Goal: Transaction & Acquisition: Register for event/course

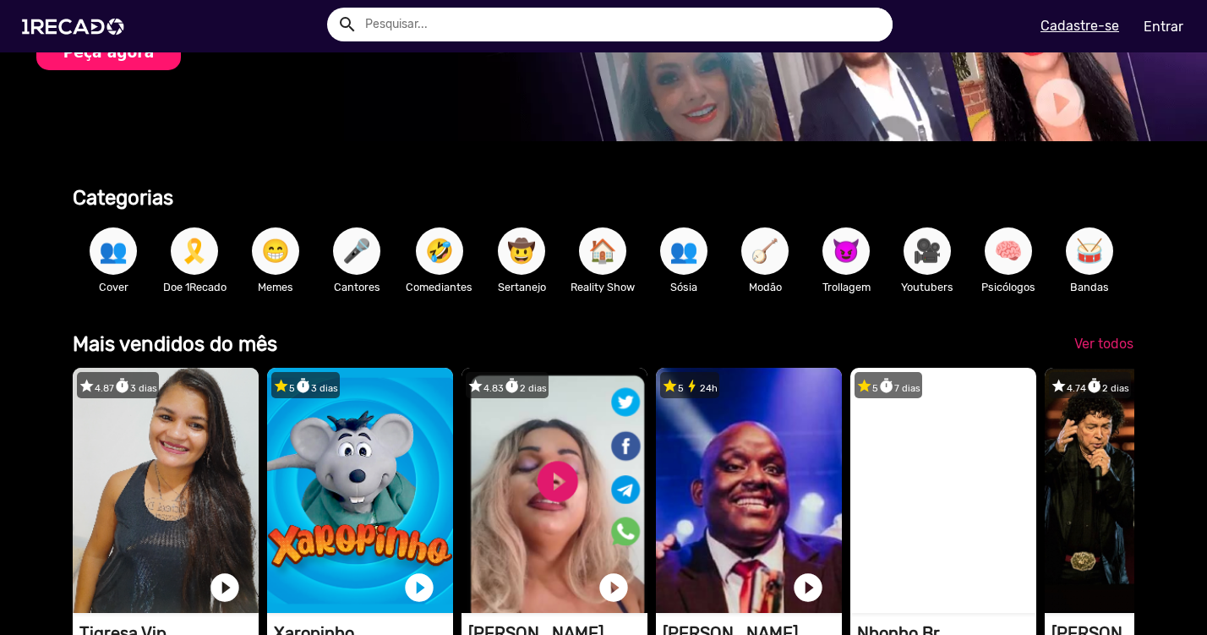
scroll to position [117, 0]
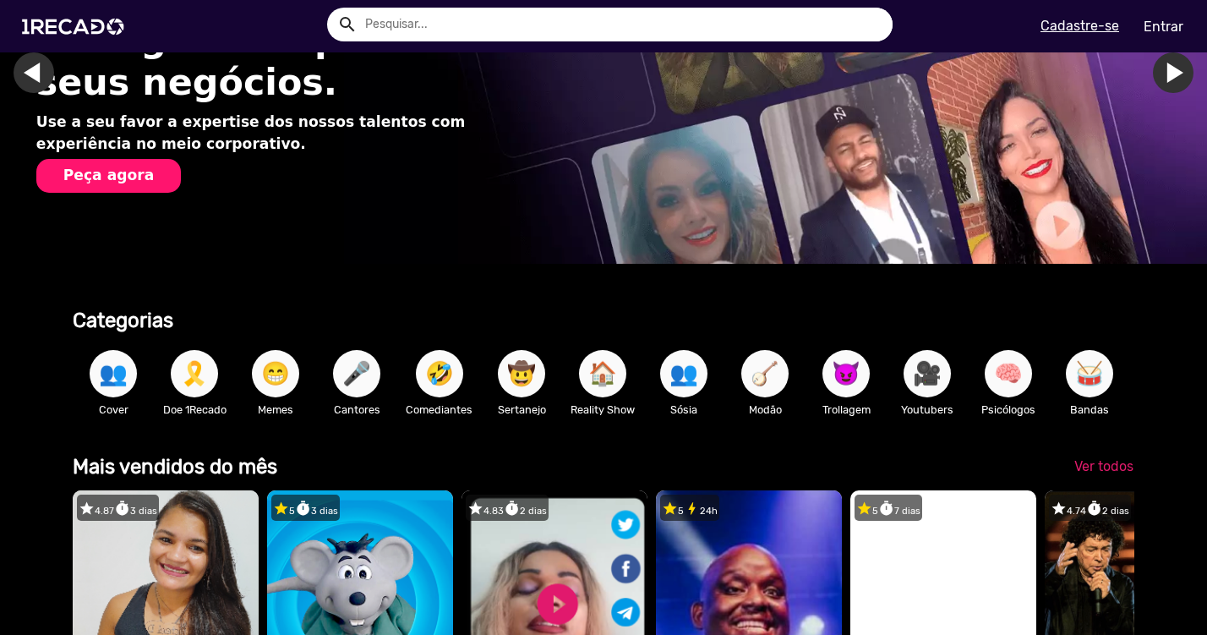
click at [1079, 29] on u "Cadastre-se" at bounding box center [1079, 26] width 79 height 16
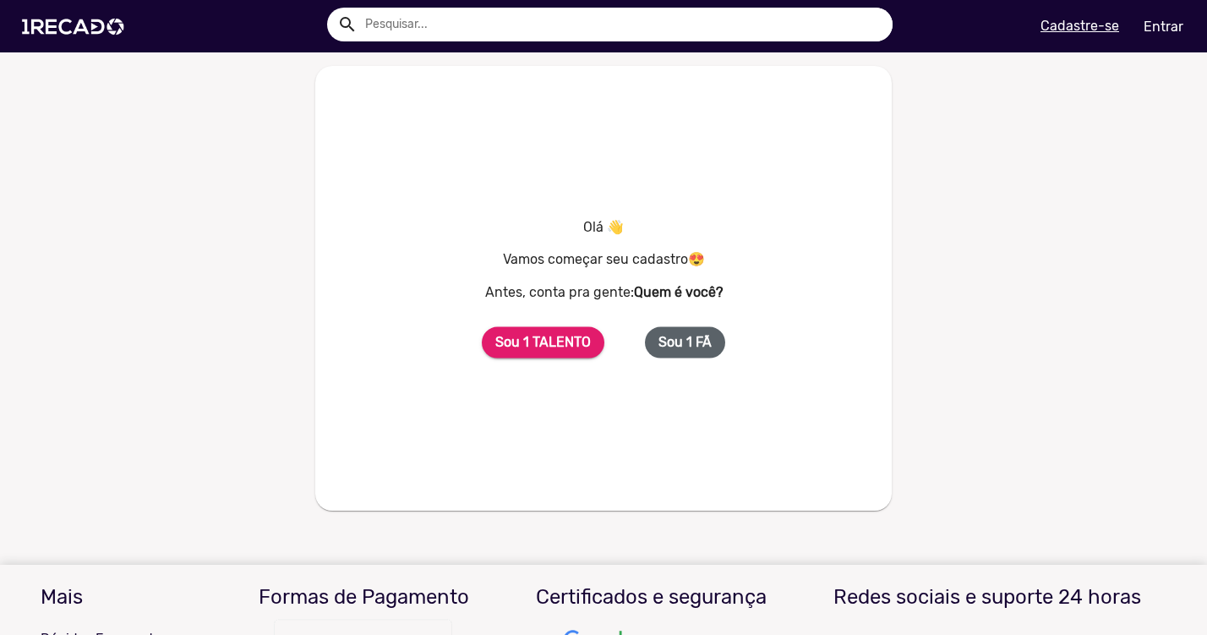
click at [680, 343] on b "Sou 1 FÃ" at bounding box center [684, 342] width 53 height 16
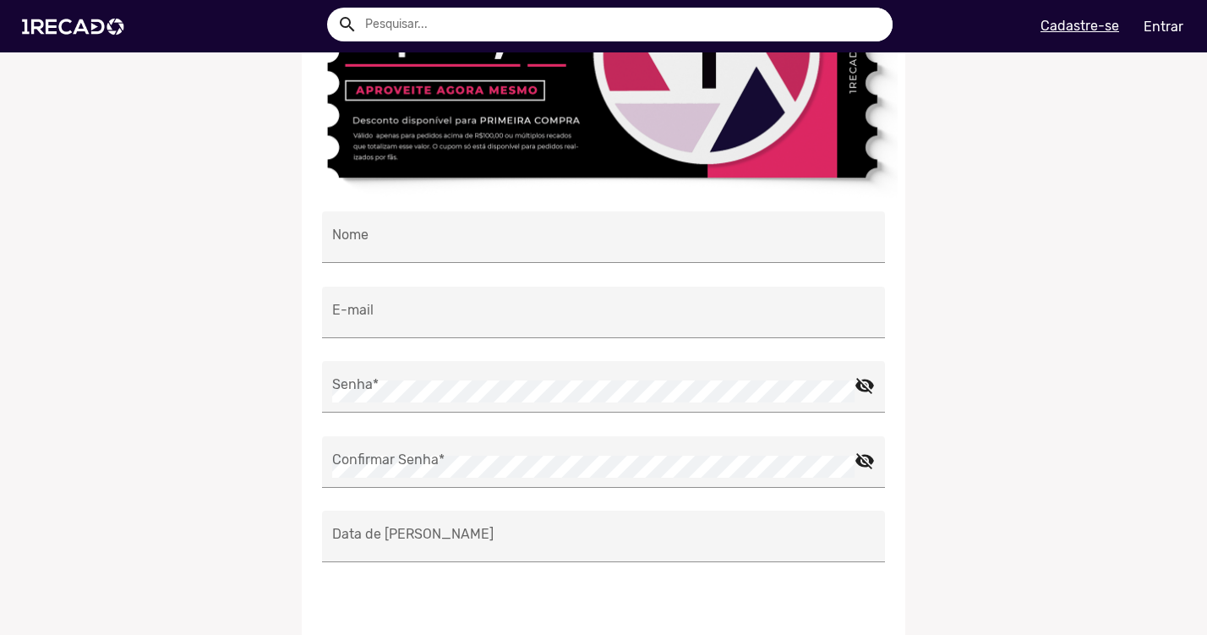
scroll to position [260, 0]
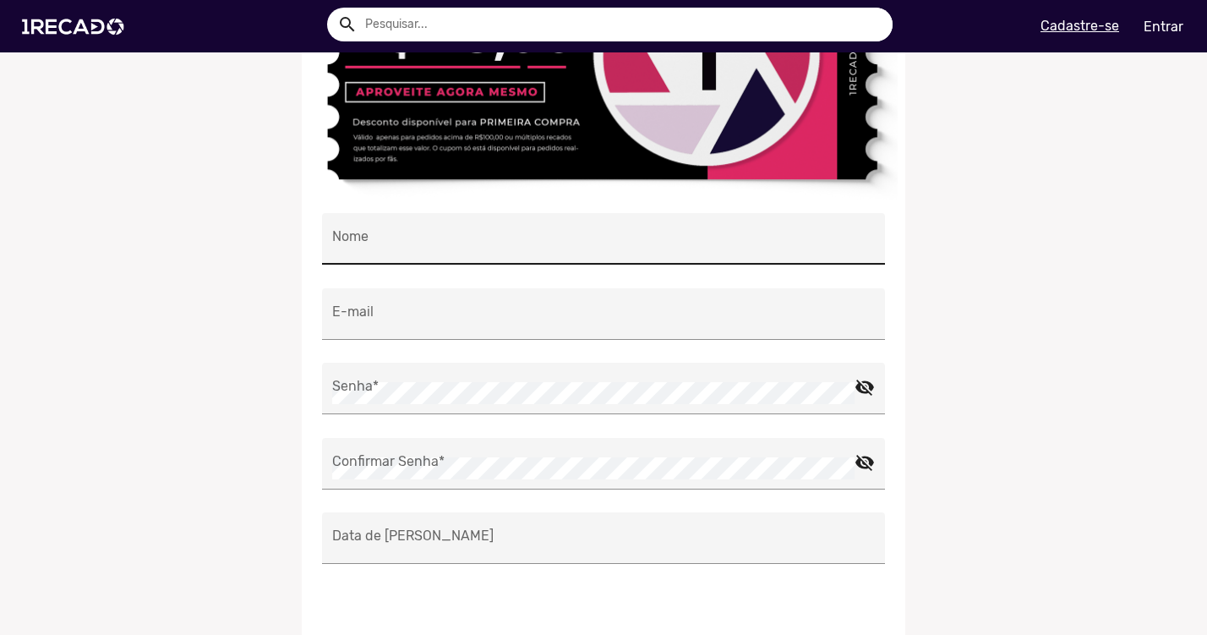
click at [593, 253] on input "Nome" at bounding box center [603, 243] width 542 height 22
type input "t"
type input "[PERSON_NAME]"
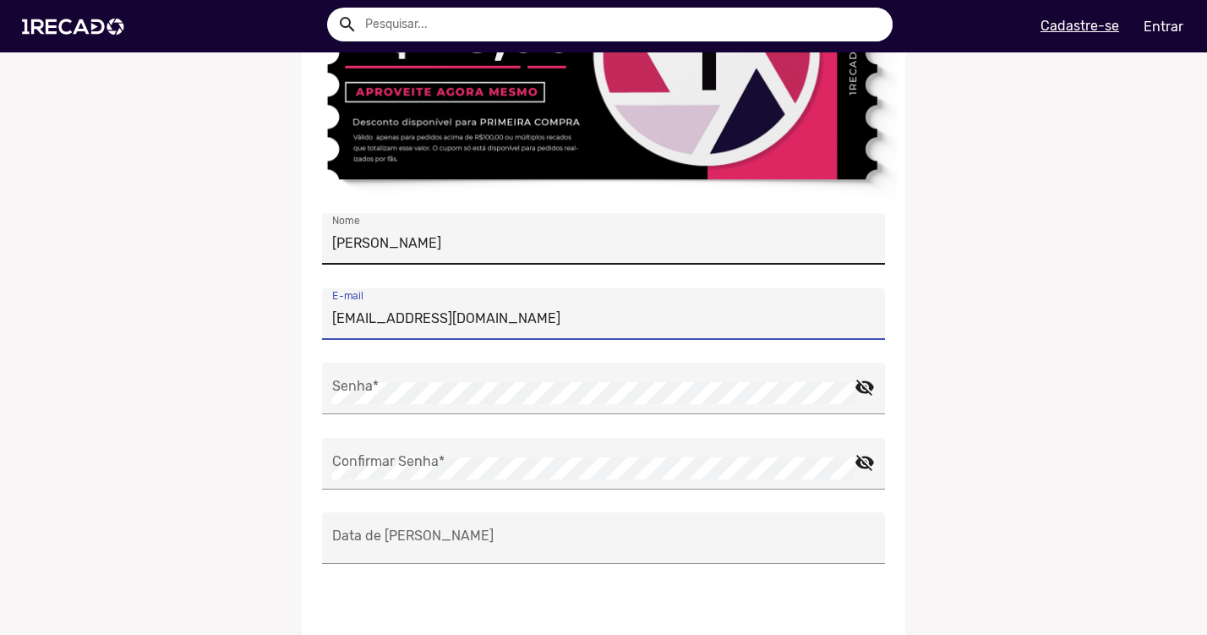
type input "[EMAIL_ADDRESS][DOMAIN_NAME]"
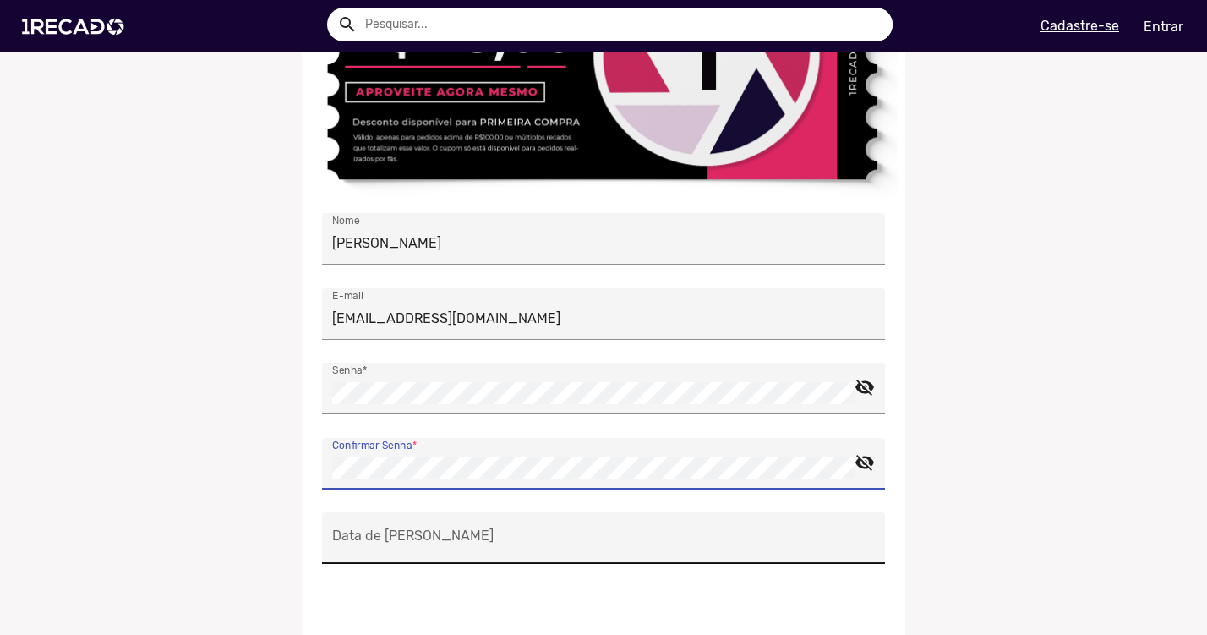
click at [466, 550] on input "Data de [PERSON_NAME]" at bounding box center [603, 542] width 542 height 22
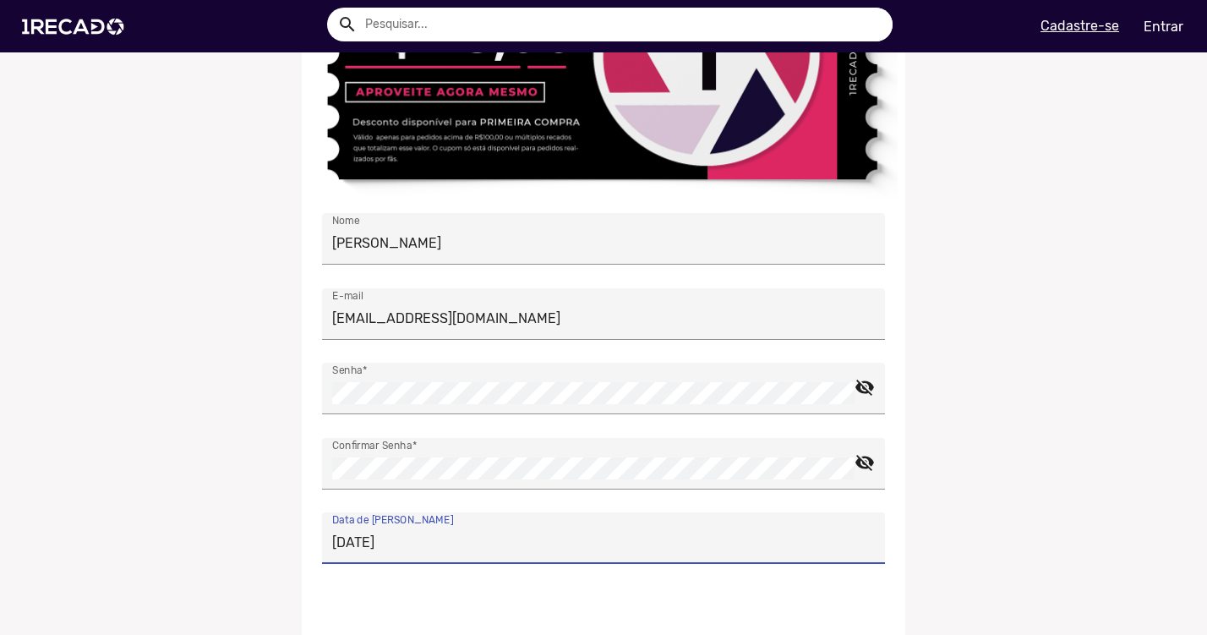
type input "[DATE]"
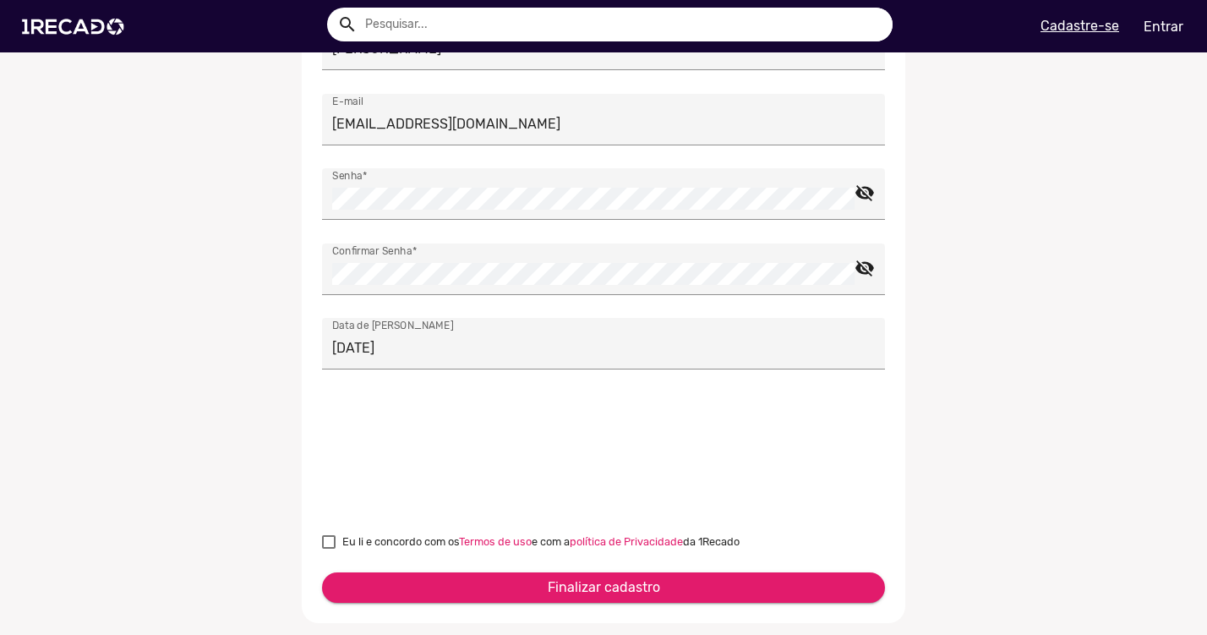
scroll to position [460, 0]
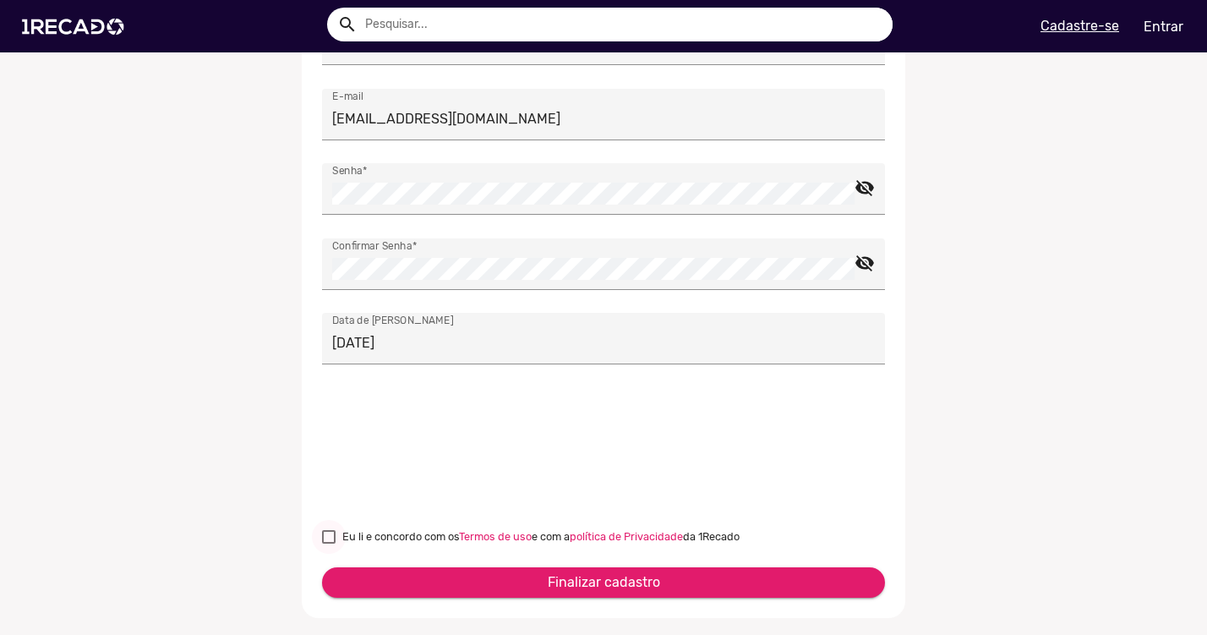
click at [331, 539] on div at bounding box center [329, 537] width 14 height 14
click at [329, 543] on input "Eu li e concordo com os Termos de uso e com a política de Privacidade da 1Recado" at bounding box center [328, 543] width 1 height 1
checkbox input "true"
click at [500, 586] on button "Finalizar cadastro" at bounding box center [603, 582] width 563 height 30
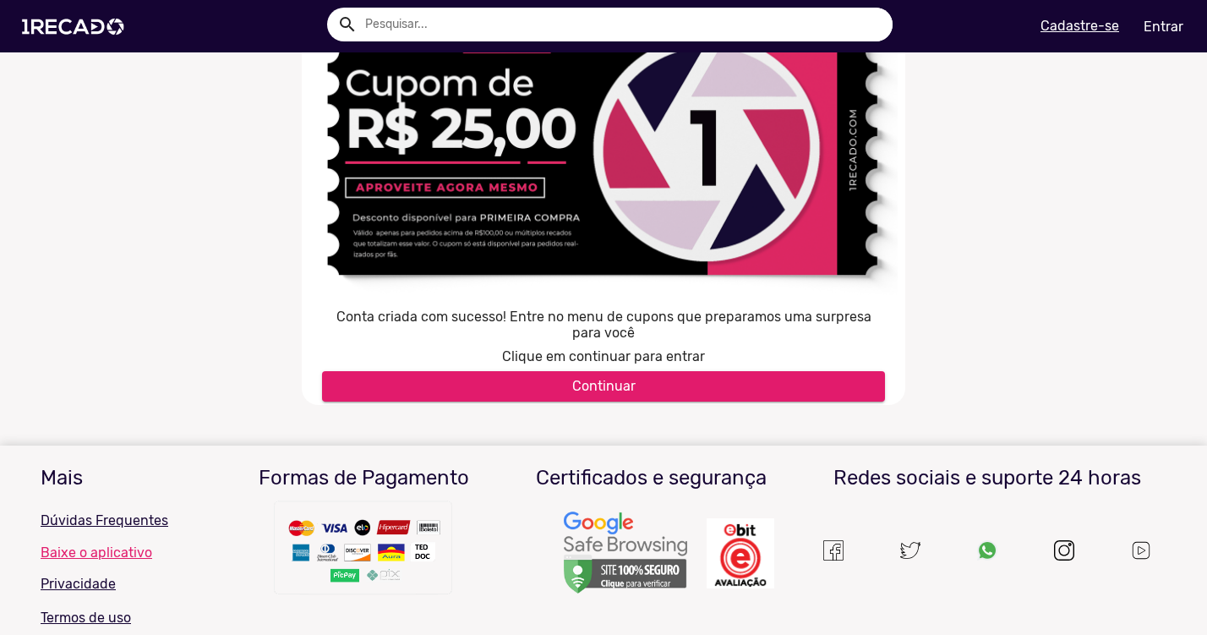
scroll to position [164, 0]
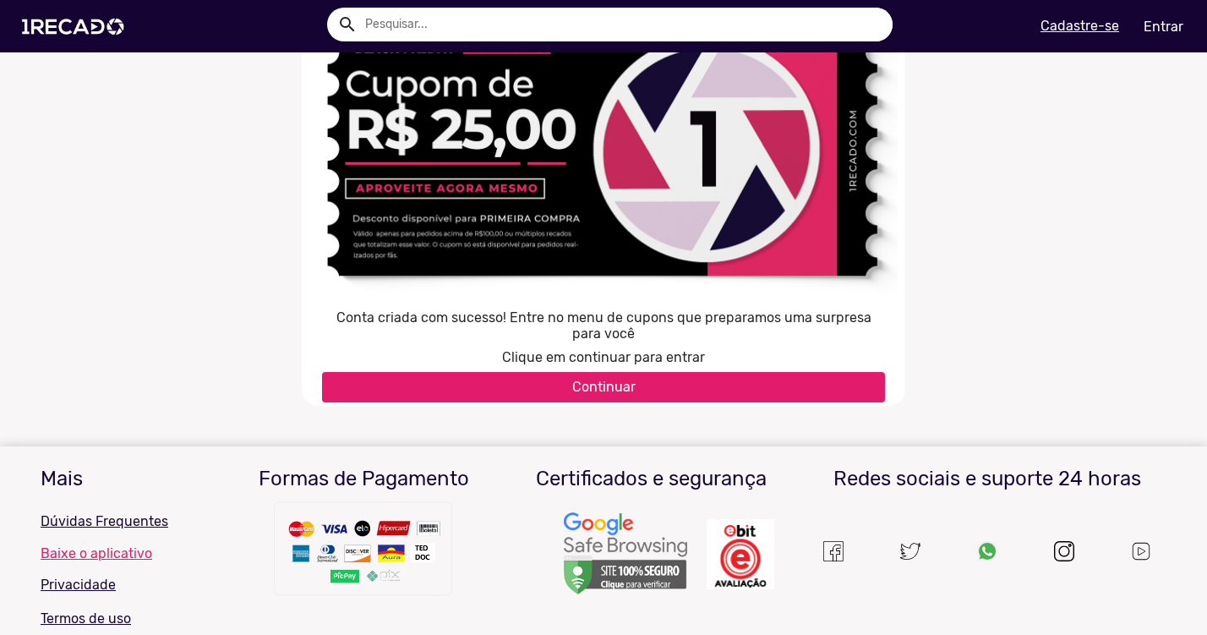
click at [680, 388] on button "Continuar" at bounding box center [603, 387] width 563 height 30
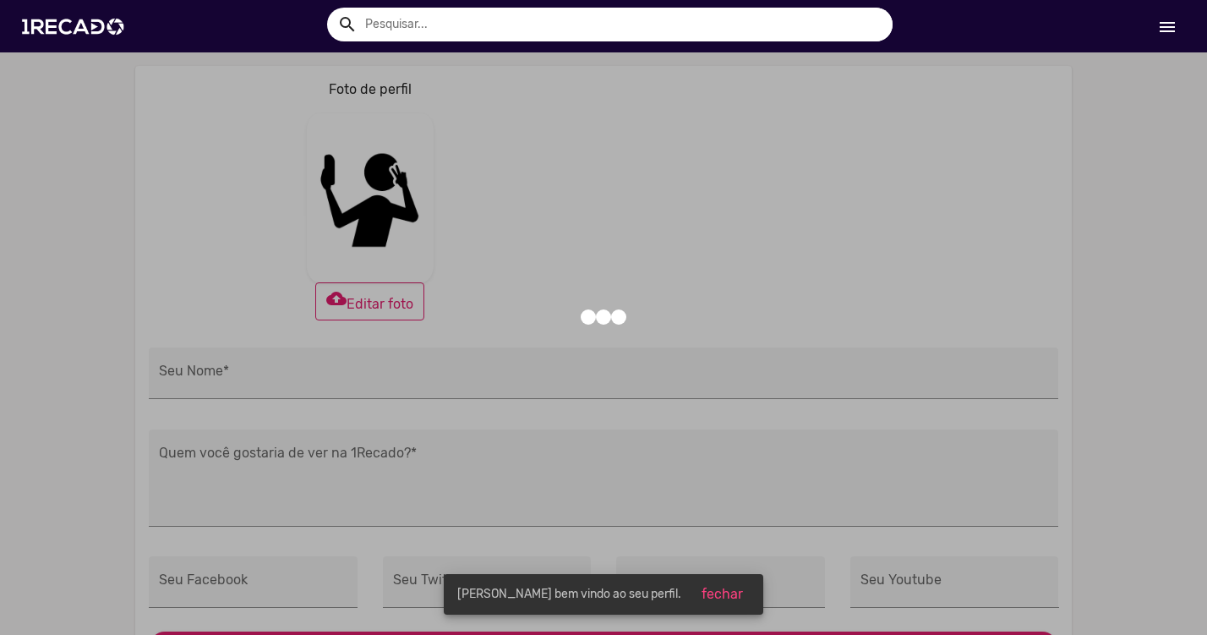
type input "[PERSON_NAME]"
type input "[URL][DOMAIN_NAME]"
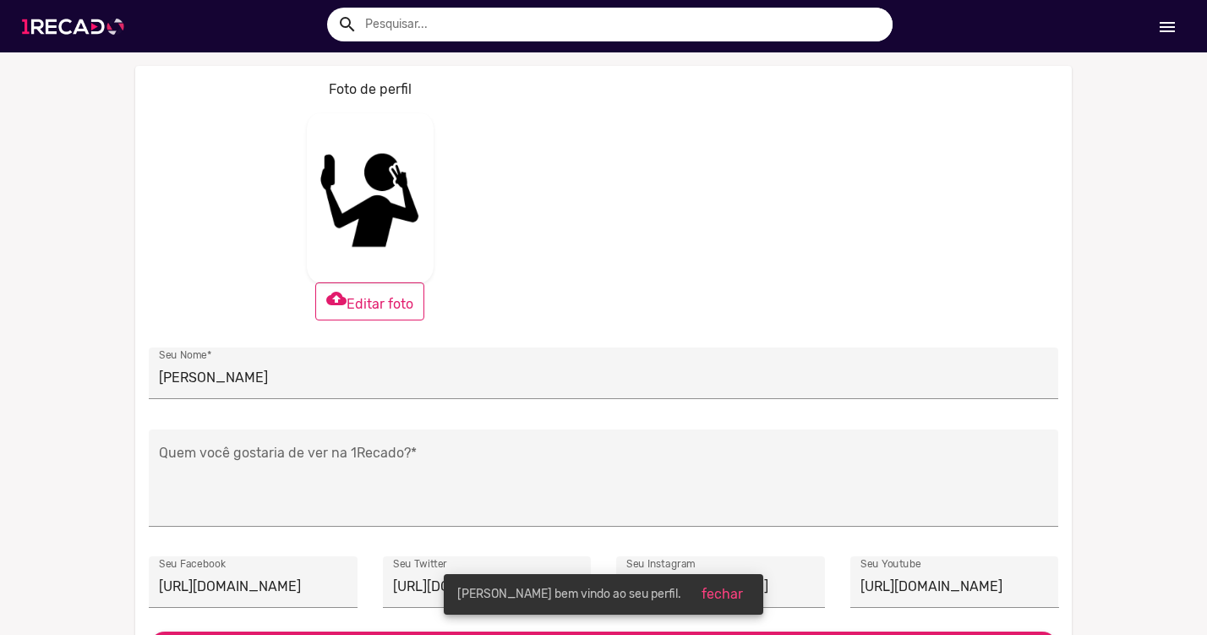
click at [106, 28] on img at bounding box center [77, 27] width 128 height 72
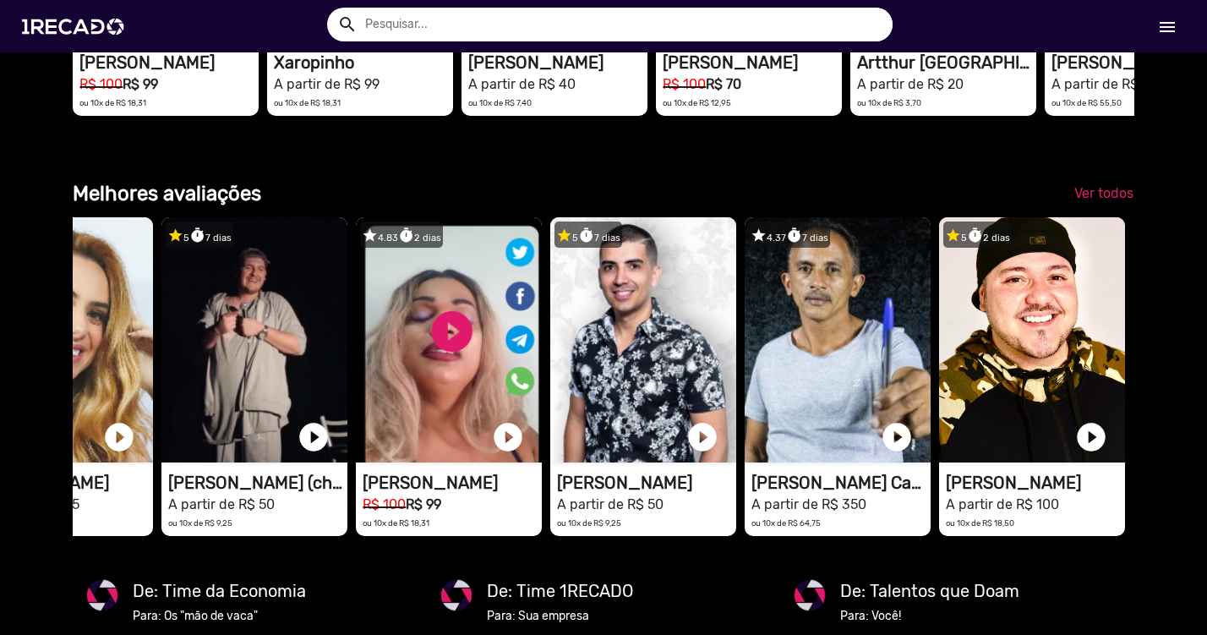
scroll to position [2465, 0]
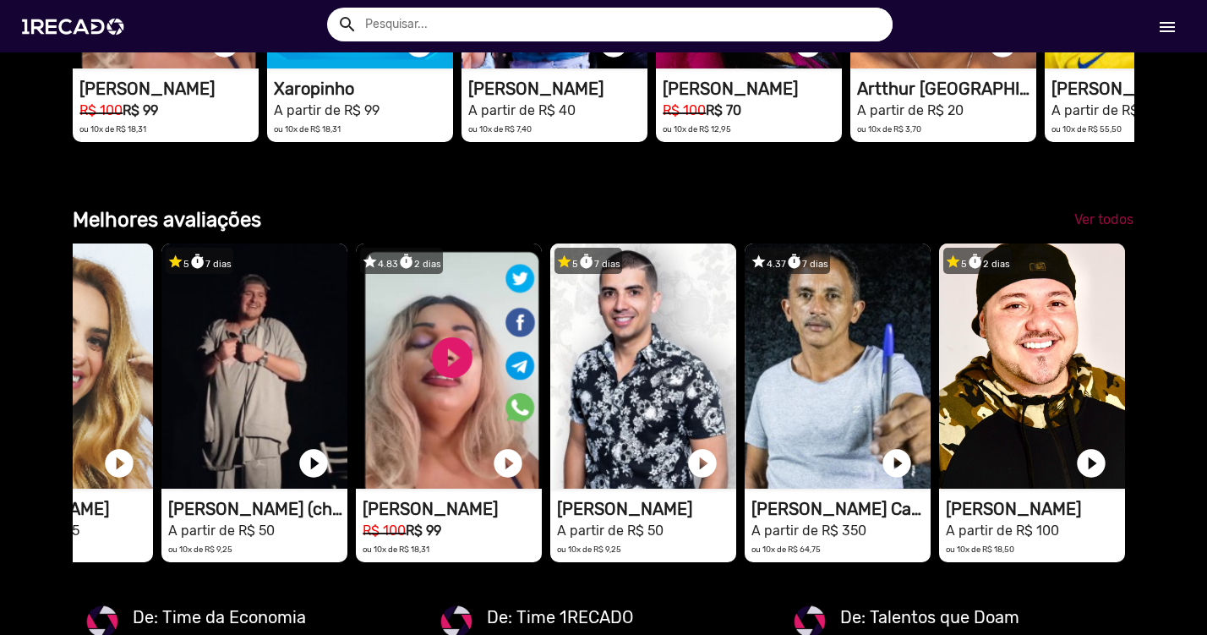
click at [1102, 218] on span "Ver todos" at bounding box center [1103, 219] width 59 height 16
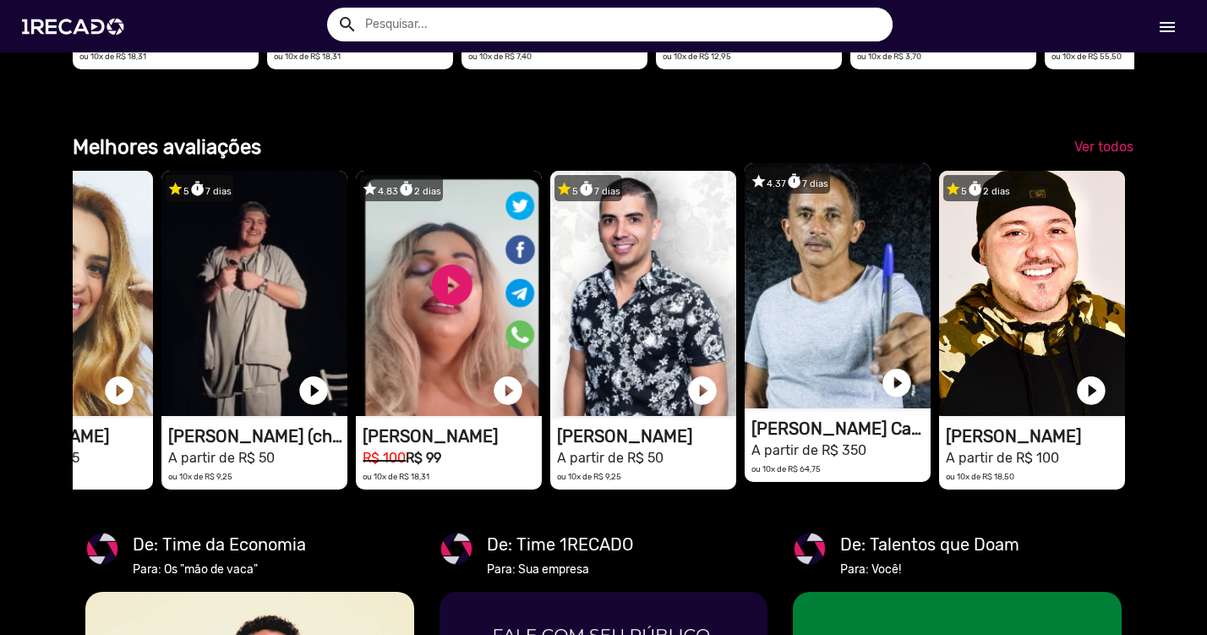
click at [837, 355] on video "1RECADO vídeos dedicados para fãs e empresas" at bounding box center [837, 285] width 186 height 245
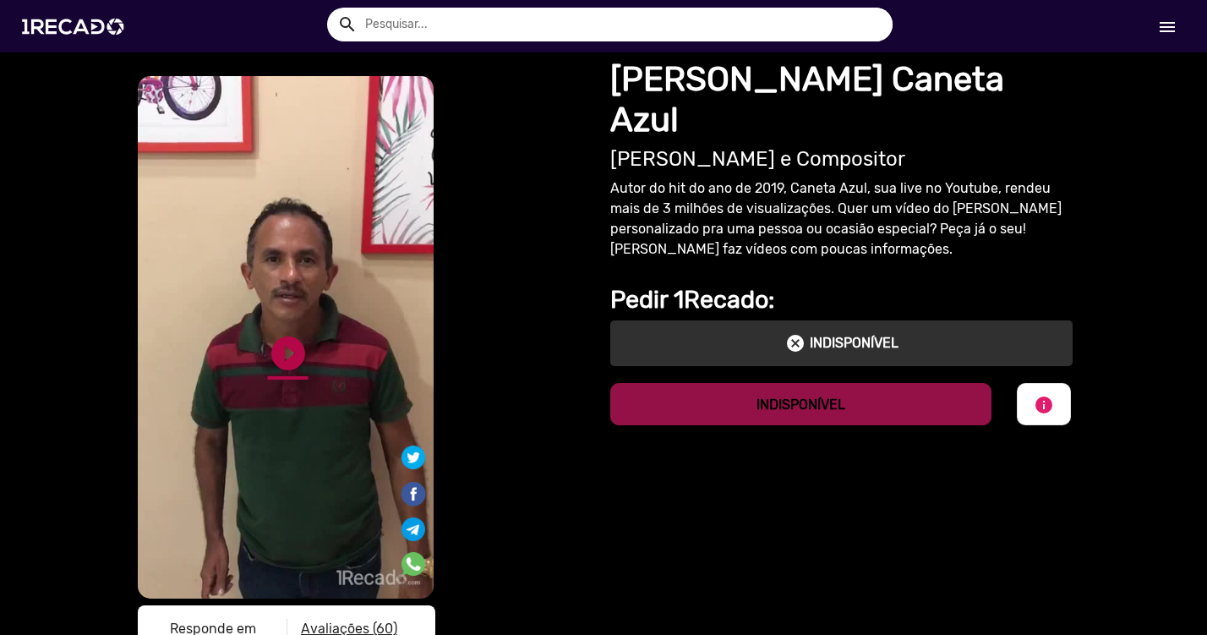
click at [282, 352] on link "play_circle_filled" at bounding box center [288, 353] width 41 height 41
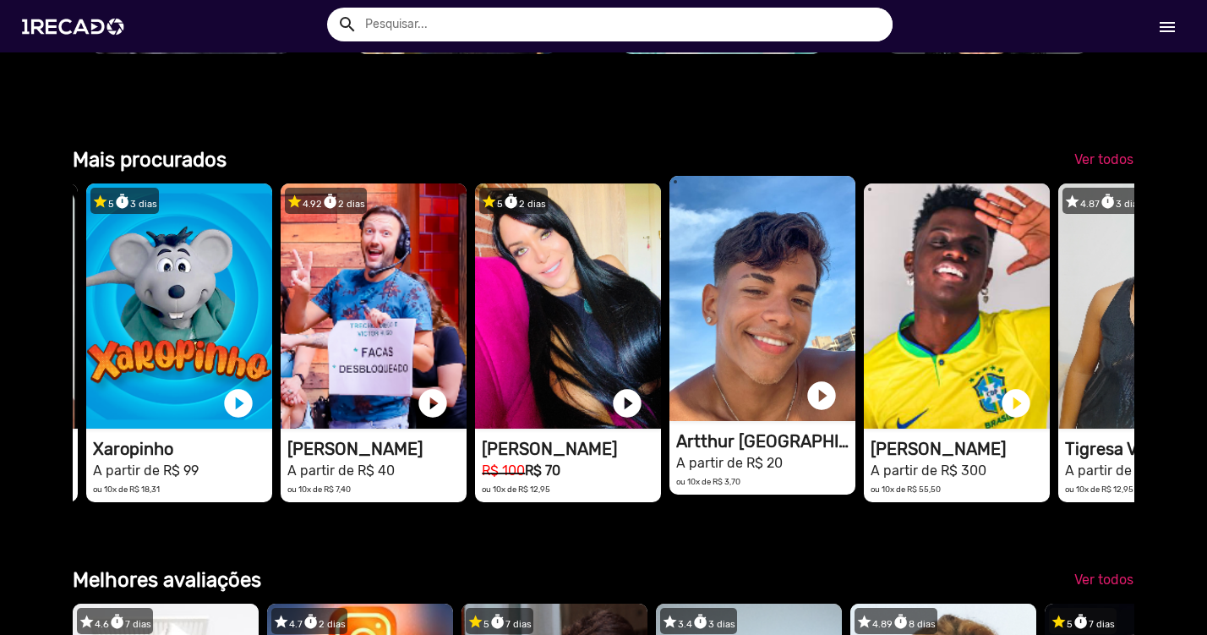
scroll to position [0, 300]
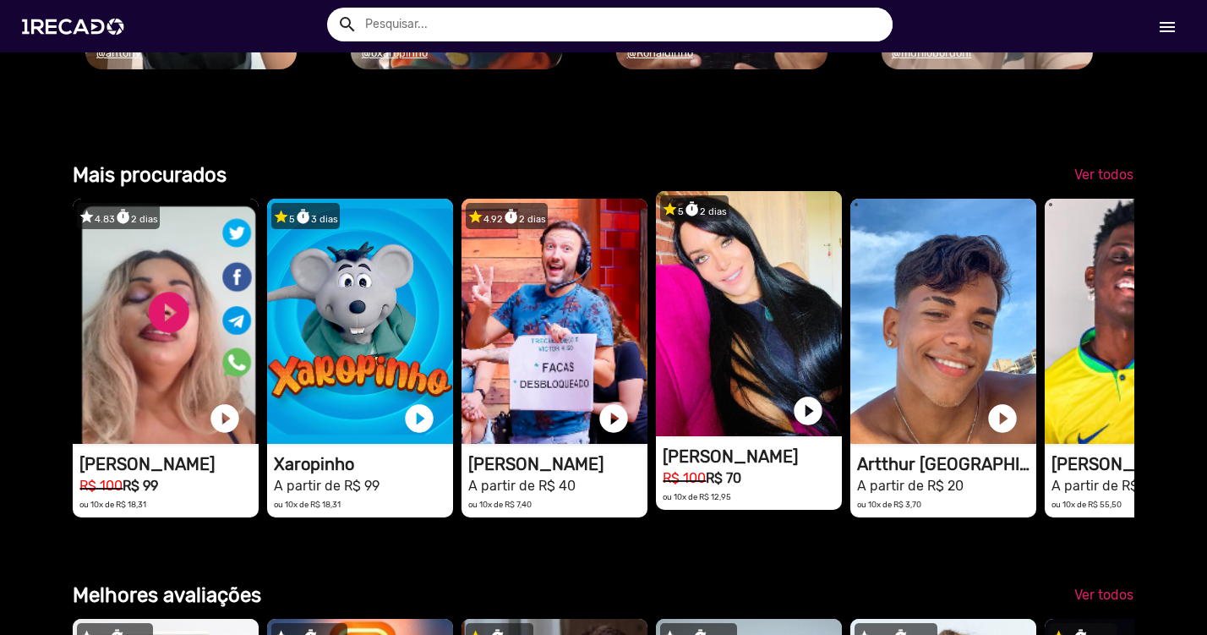
scroll to position [0, 2690]
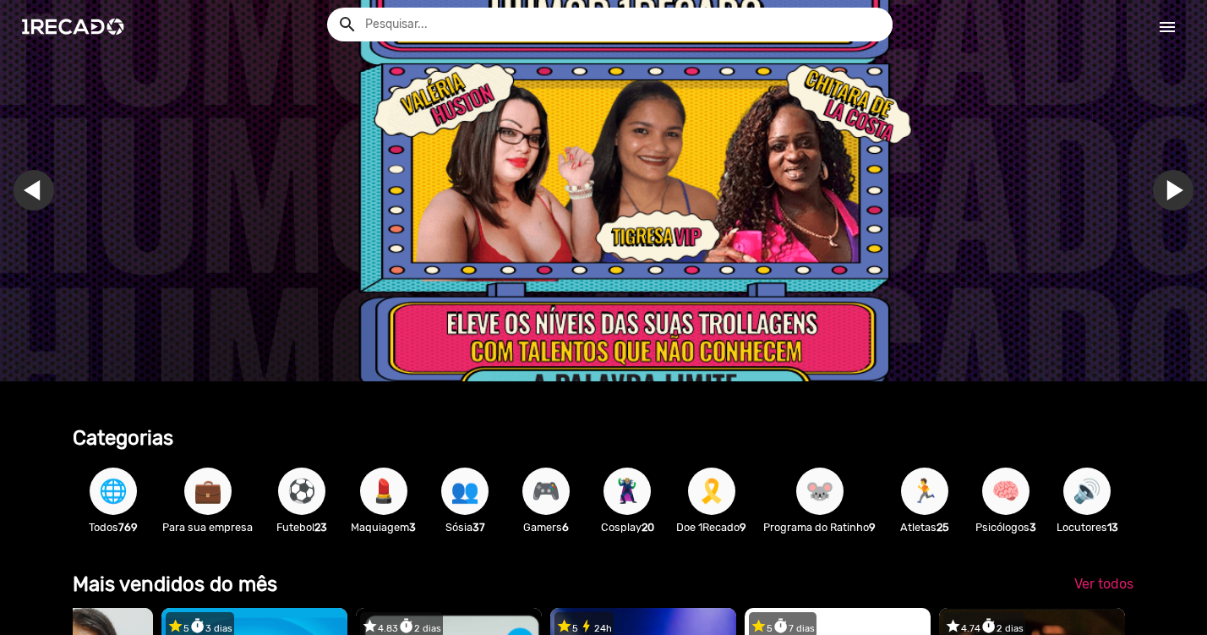
click at [30, 192] on link "Ir para o slide anterior" at bounding box center [34, 190] width 41 height 41
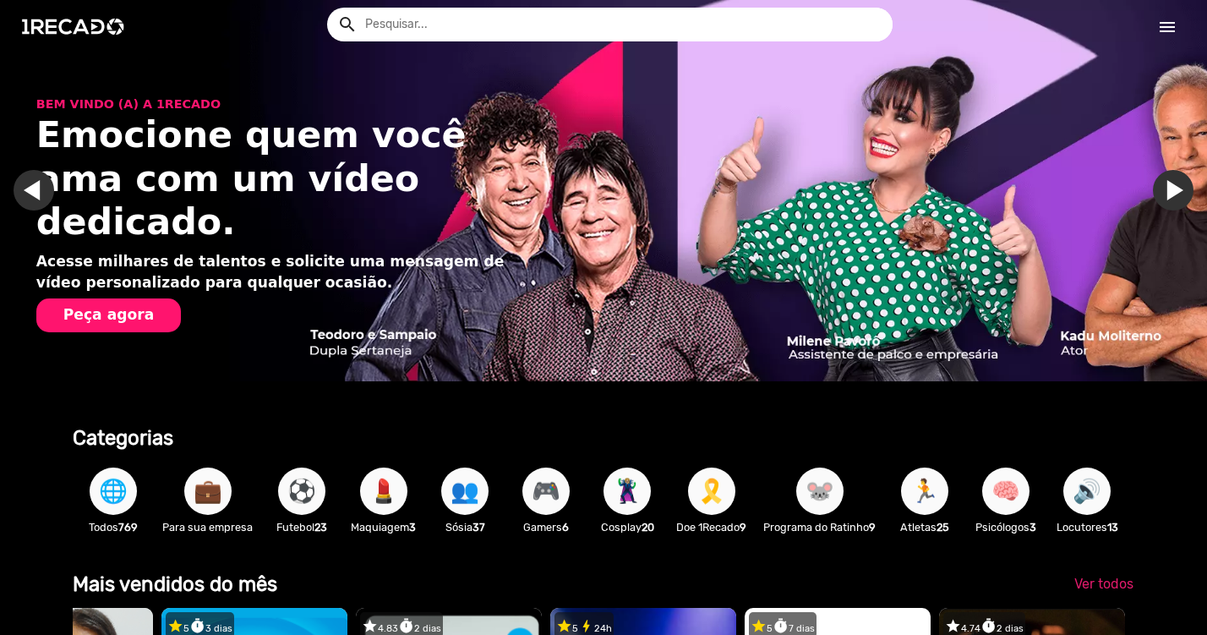
click at [142, 298] on button "Peça agora" at bounding box center [108, 315] width 144 height 34
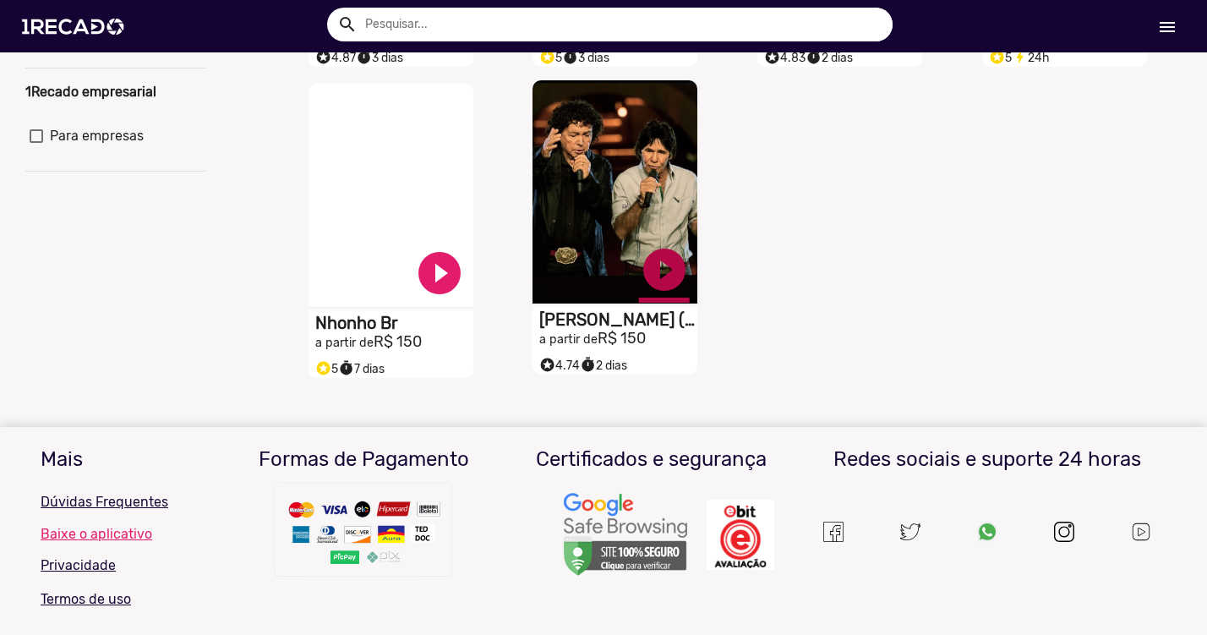
click at [667, 283] on link "play_circle_filled" at bounding box center [664, 269] width 51 height 51
click at [659, 288] on link "pause_circle" at bounding box center [664, 269] width 51 height 51
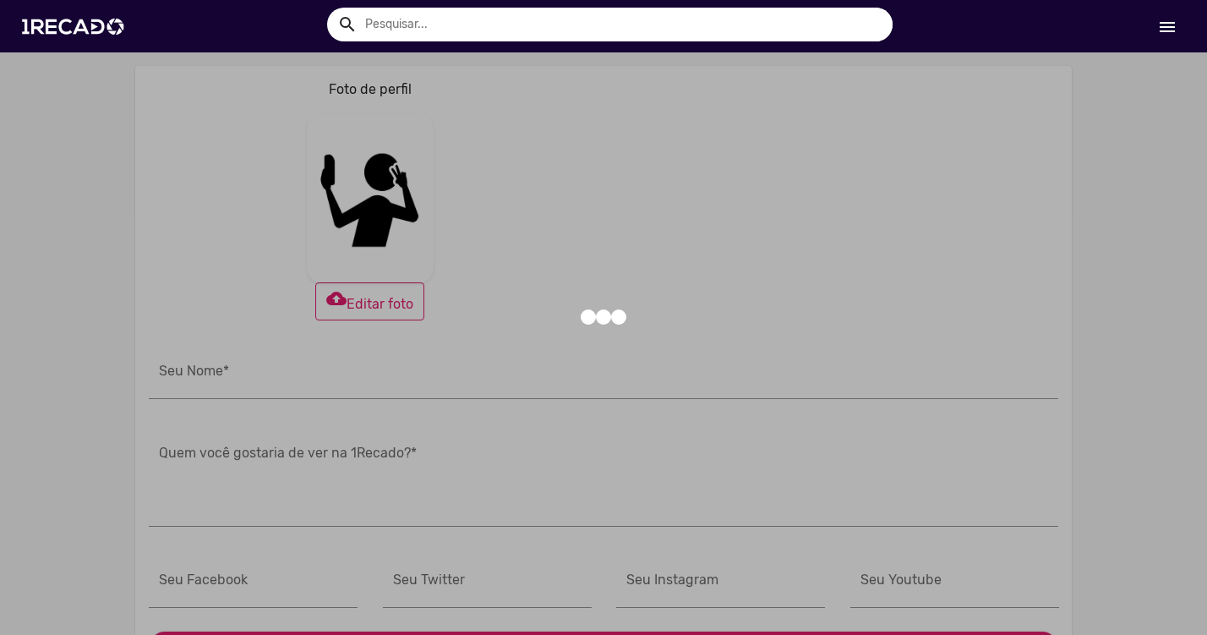
type input "[PERSON_NAME]"
type input "[URL][DOMAIN_NAME]"
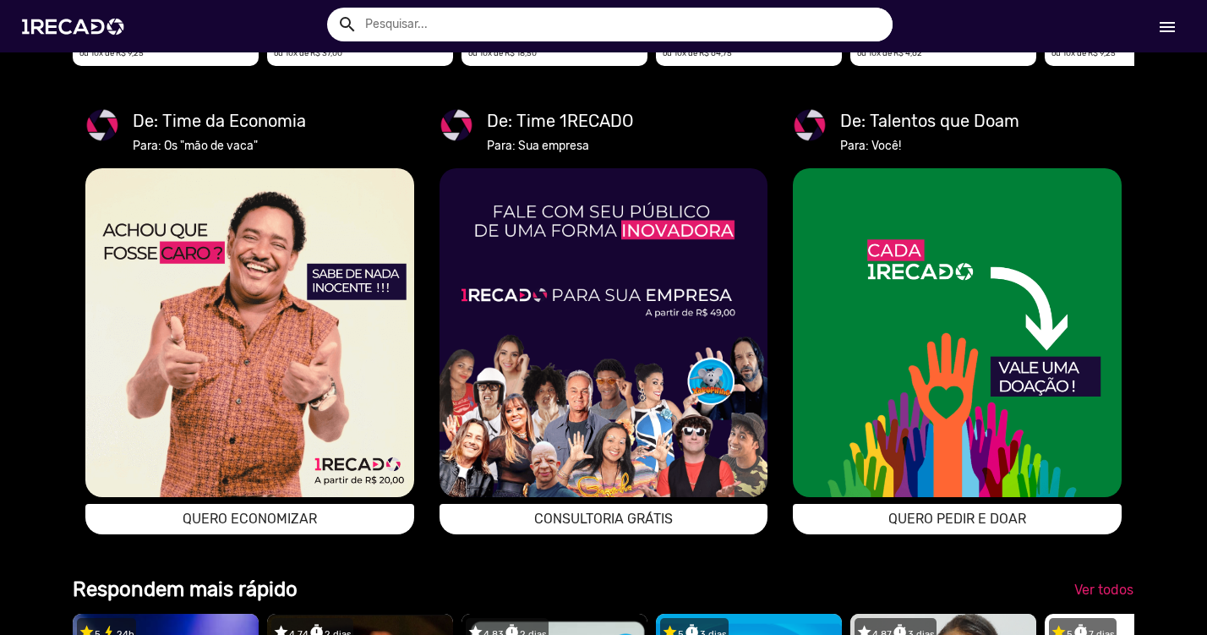
click at [281, 461] on img at bounding box center [249, 332] width 328 height 328
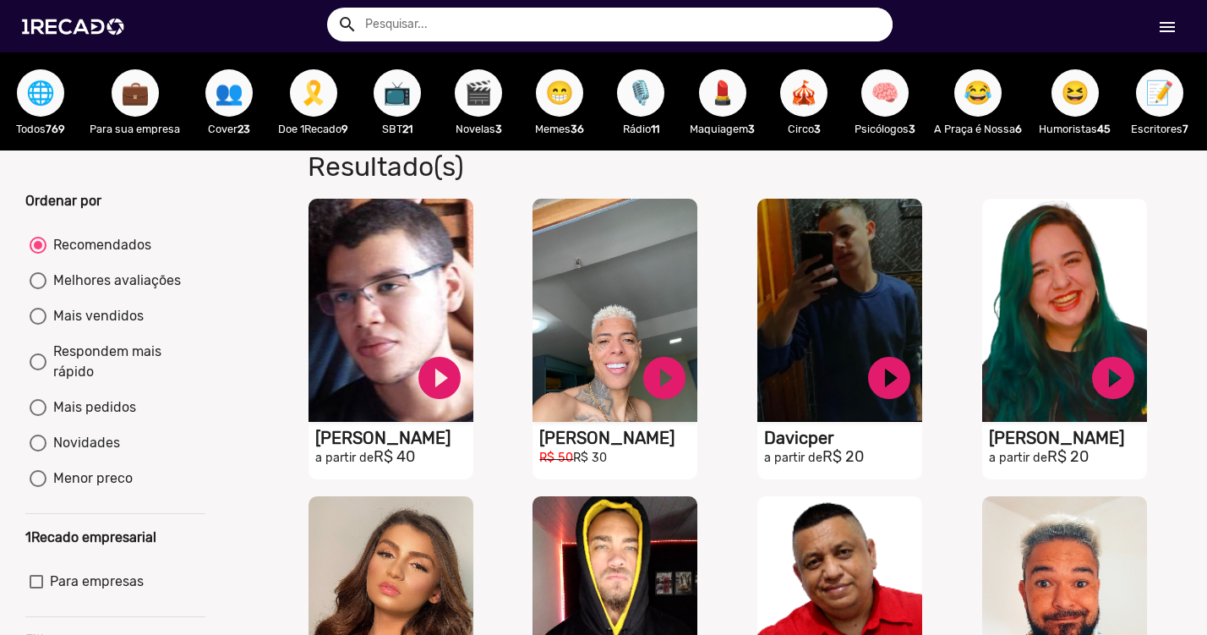
click at [624, 25] on input "text" at bounding box center [622, 25] width 540 height 34
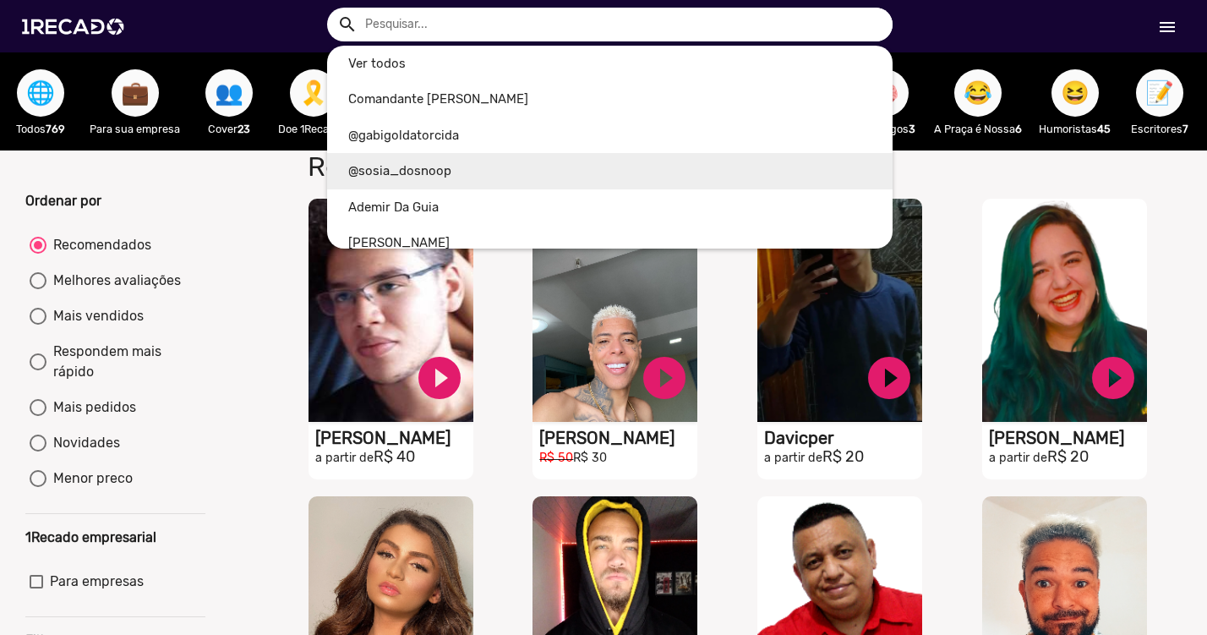
click at [426, 166] on link "@sosia_dosnoop" at bounding box center [609, 171] width 565 height 36
type input "@sosia_dosnoop"
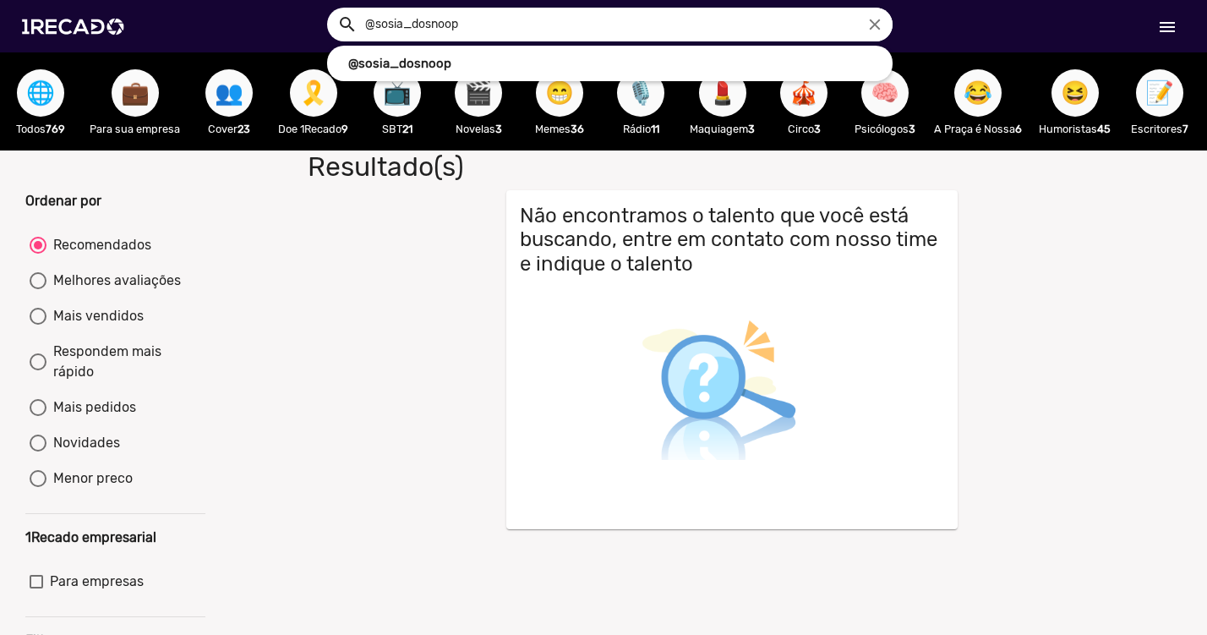
click at [490, 19] on input "@sosia_dosnoop" at bounding box center [622, 25] width 540 height 34
click at [397, 245] on div at bounding box center [603, 317] width 1207 height 635
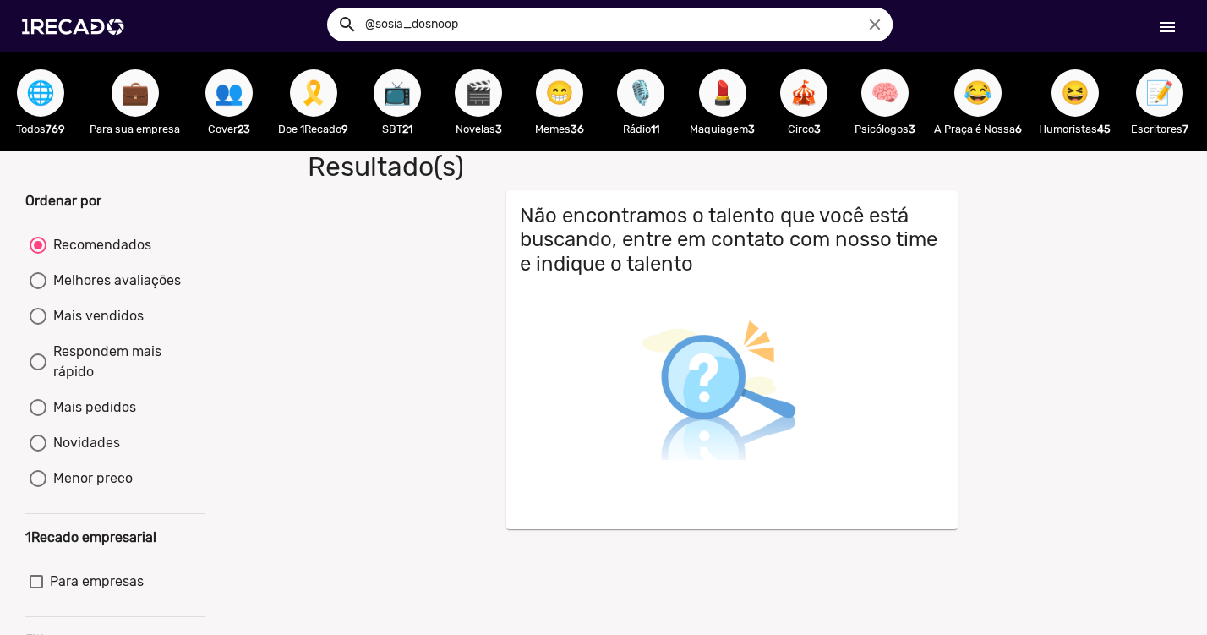
click at [391, 97] on span "📺" at bounding box center [397, 92] width 29 height 47
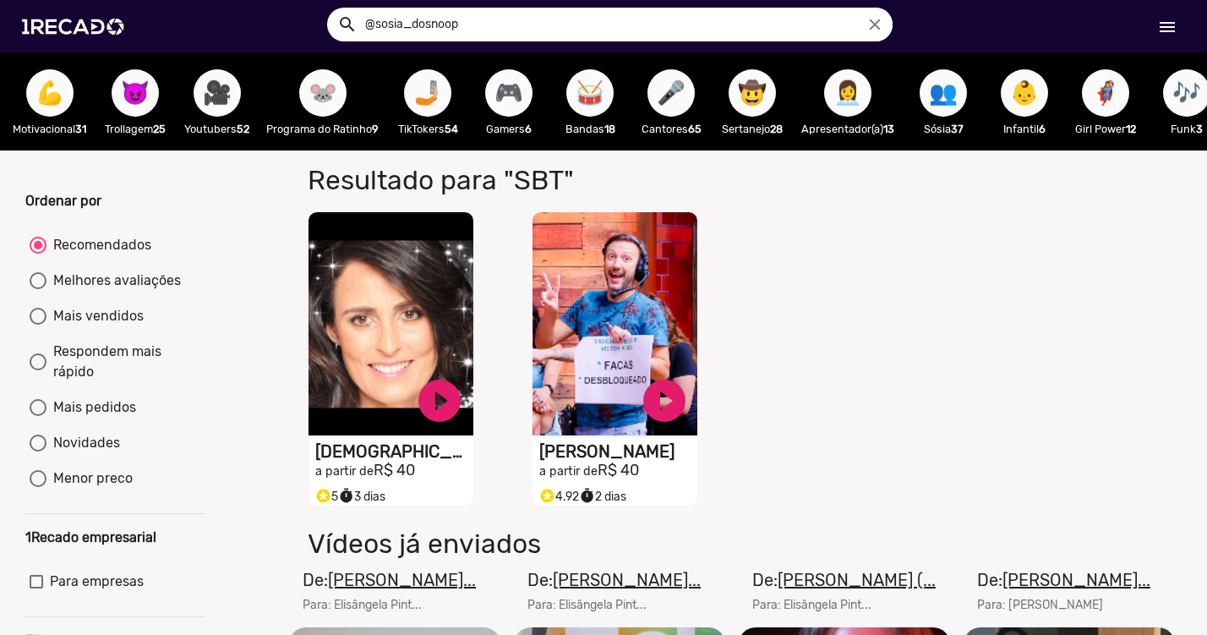
scroll to position [0, 1876]
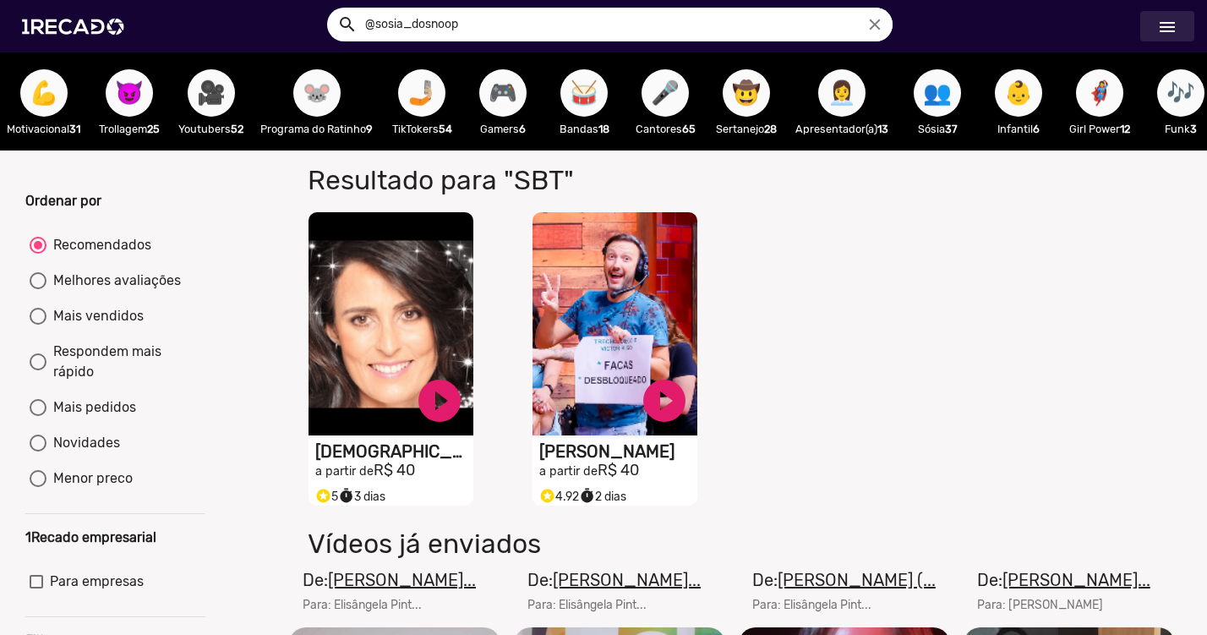
click at [1164, 35] on mat-icon "menu" at bounding box center [1167, 27] width 20 height 20
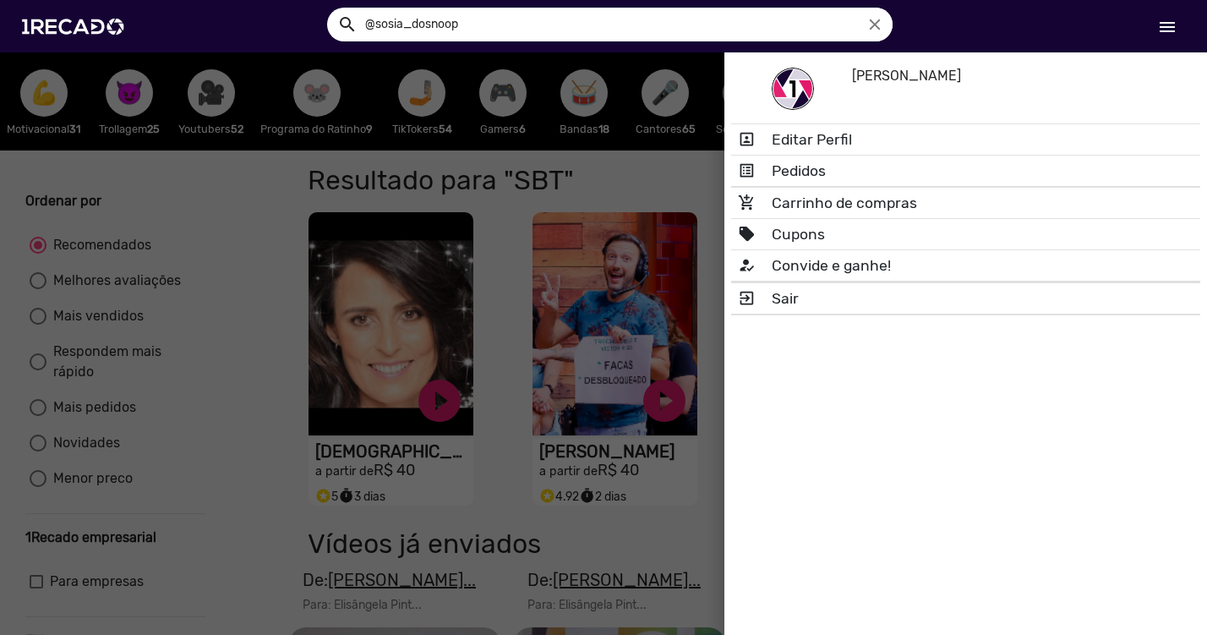
click at [662, 181] on div at bounding box center [603, 317] width 1207 height 635
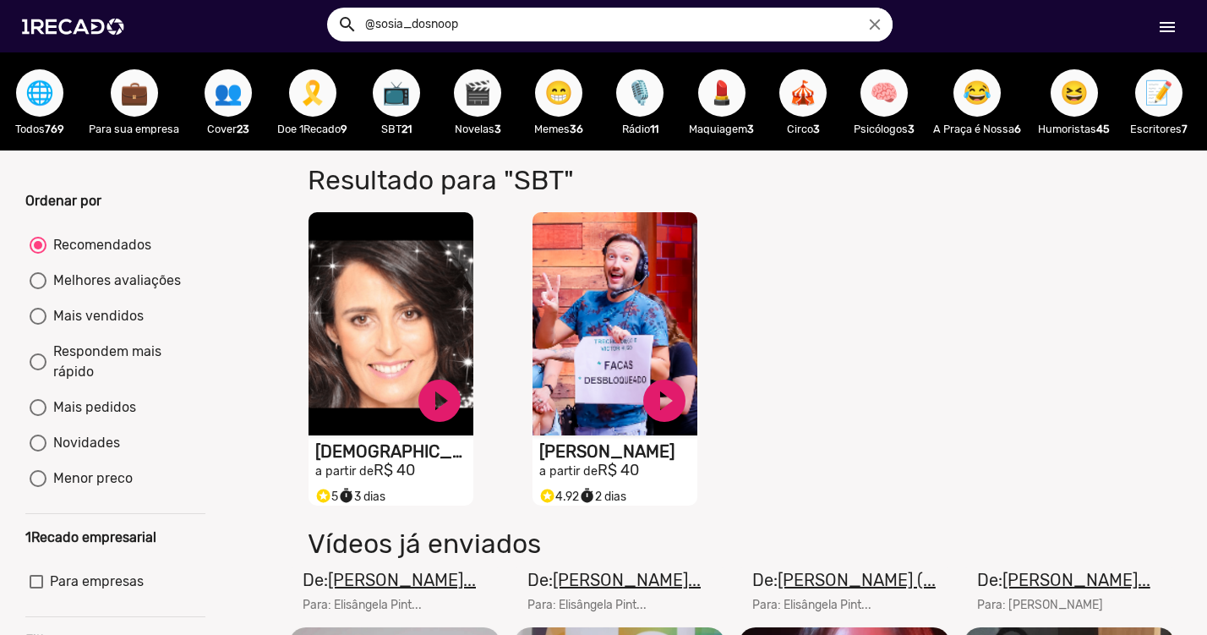
scroll to position [0, 0]
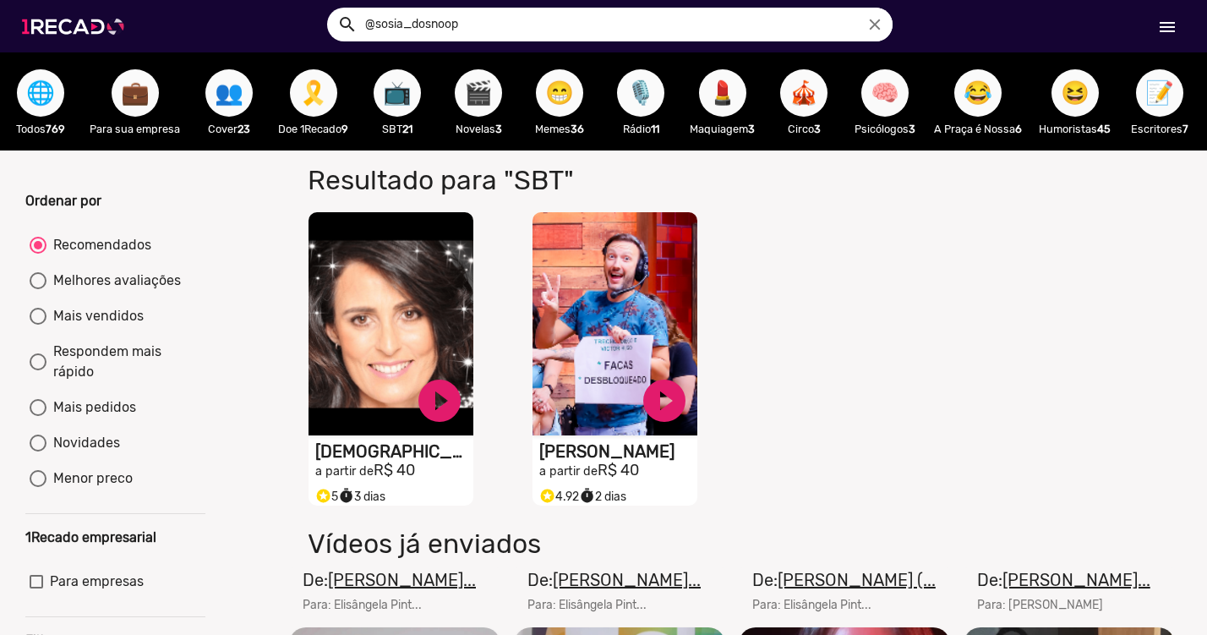
click at [91, 27] on img at bounding box center [77, 27] width 128 height 72
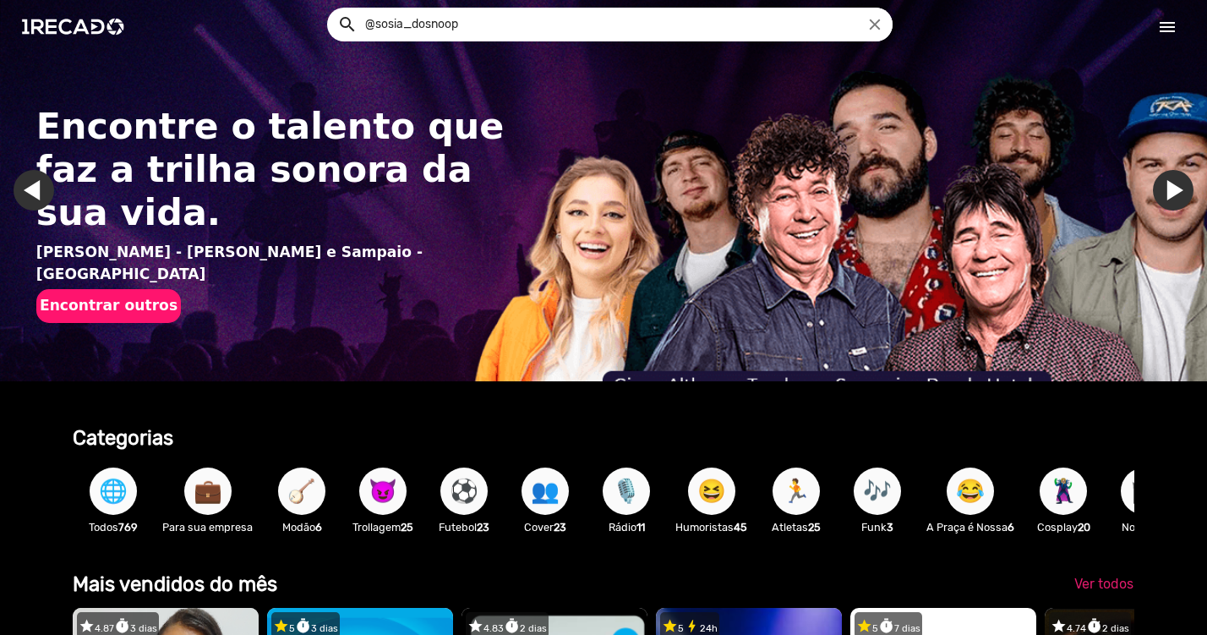
click at [111, 505] on span "🌐" at bounding box center [113, 490] width 29 height 47
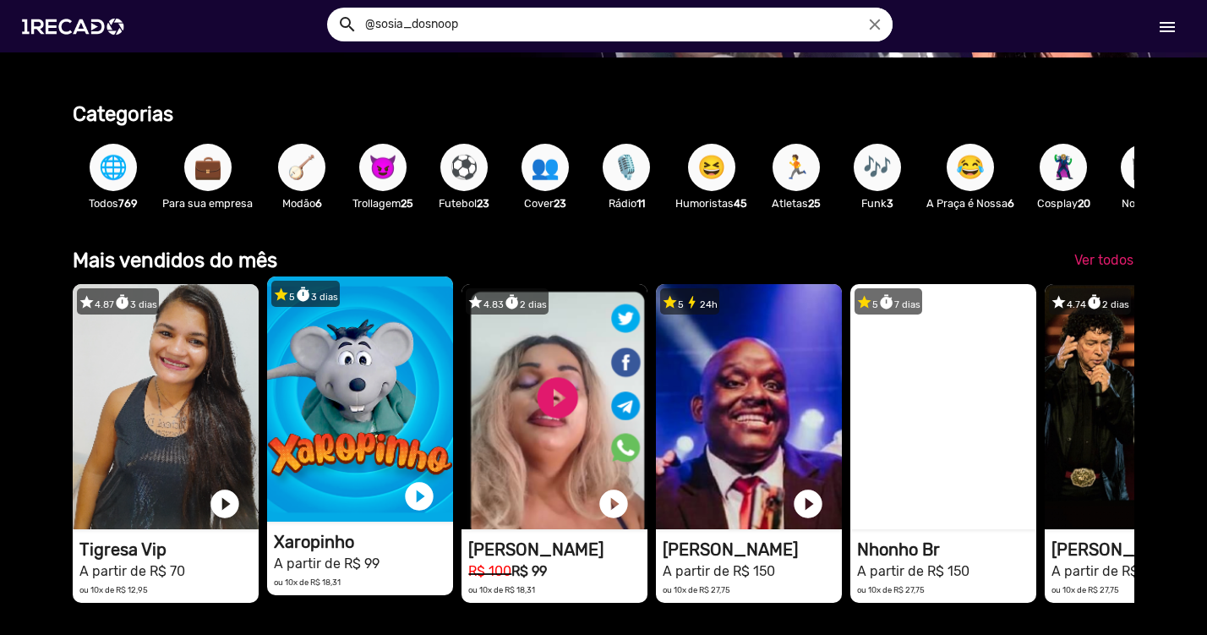
scroll to position [289, 0]
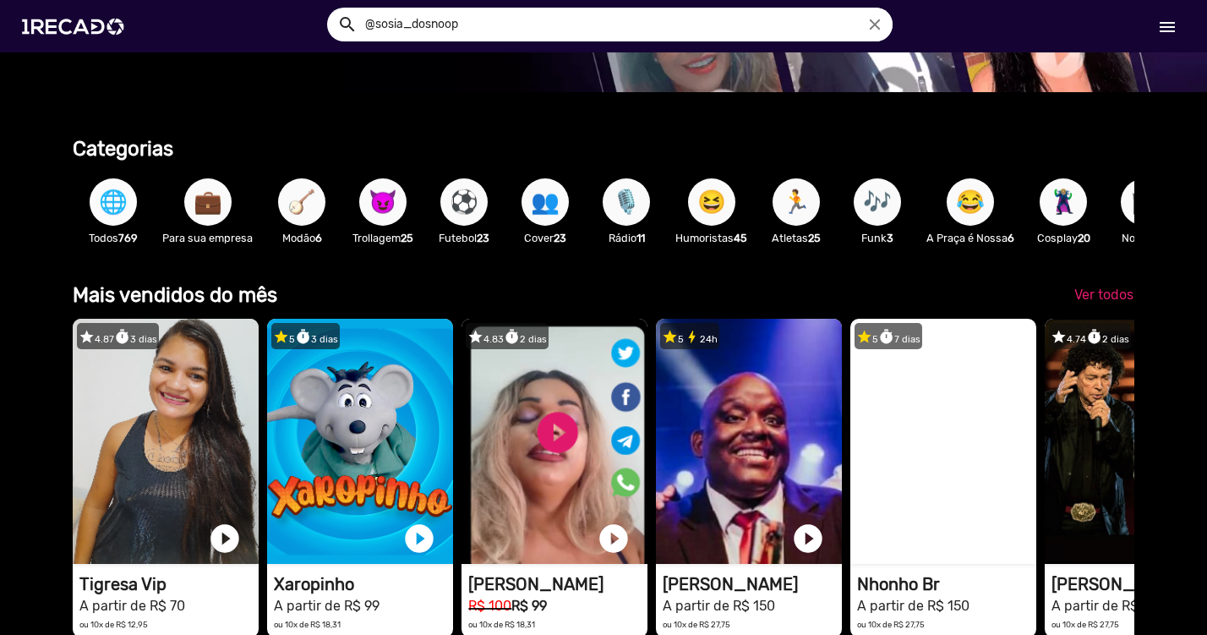
click at [113, 204] on span "🌐" at bounding box center [113, 201] width 29 height 47
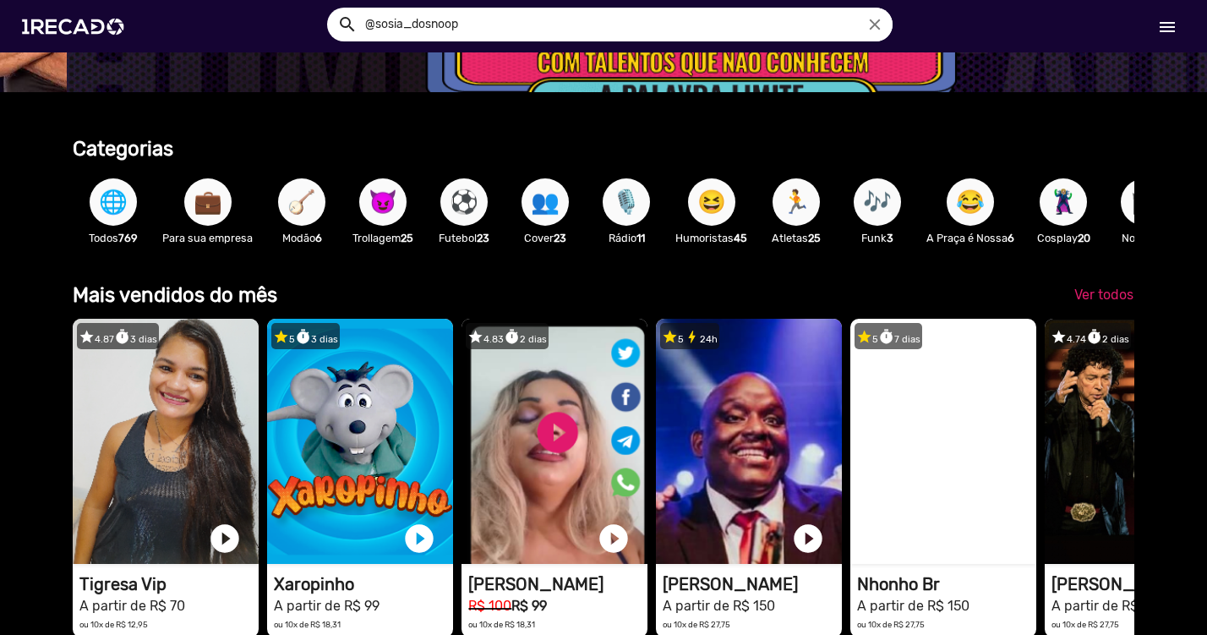
scroll to position [0, 3620]
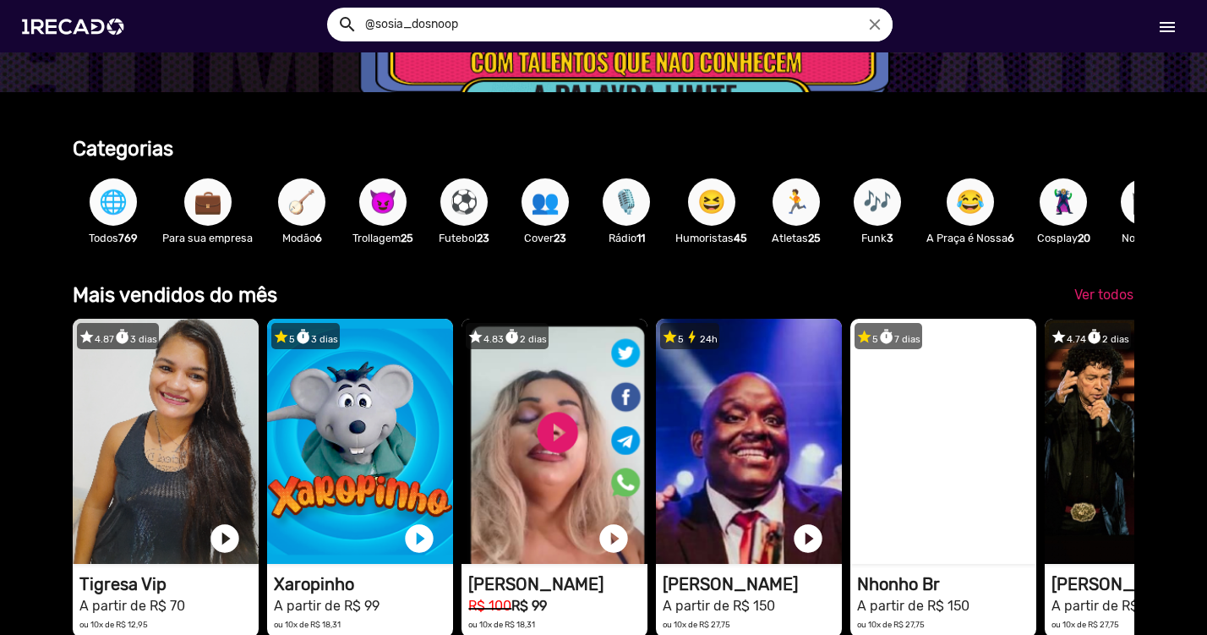
click at [119, 203] on span "🌐" at bounding box center [113, 201] width 29 height 47
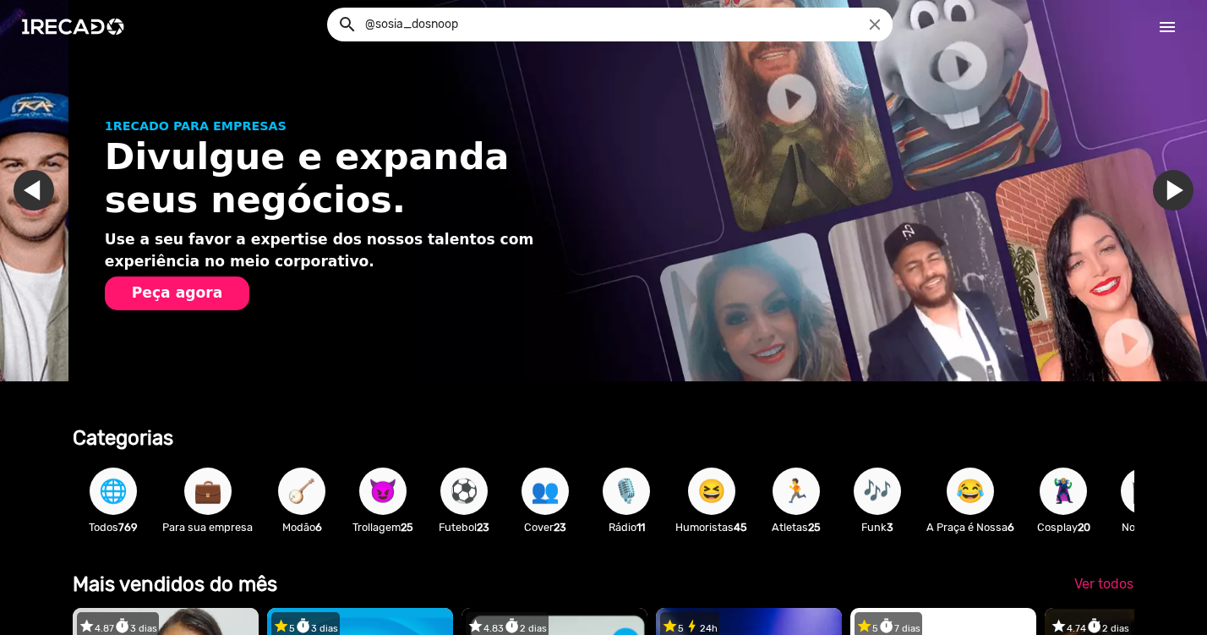
scroll to position [0, 1207]
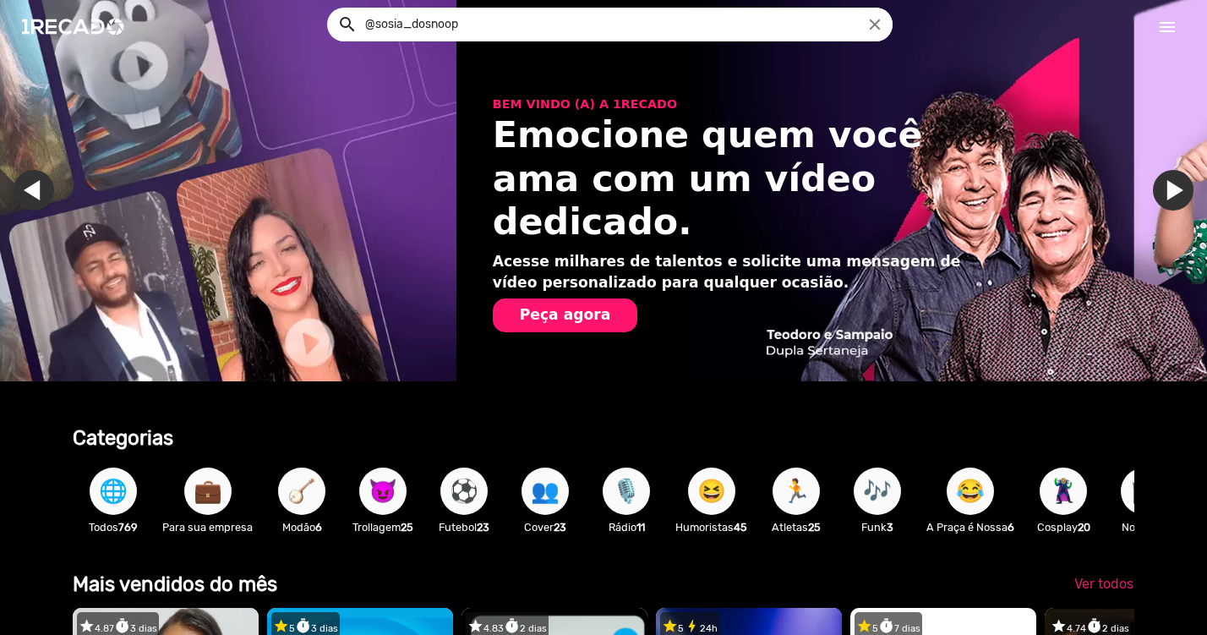
click at [1171, 25] on mat-icon "menu" at bounding box center [1167, 27] width 20 height 20
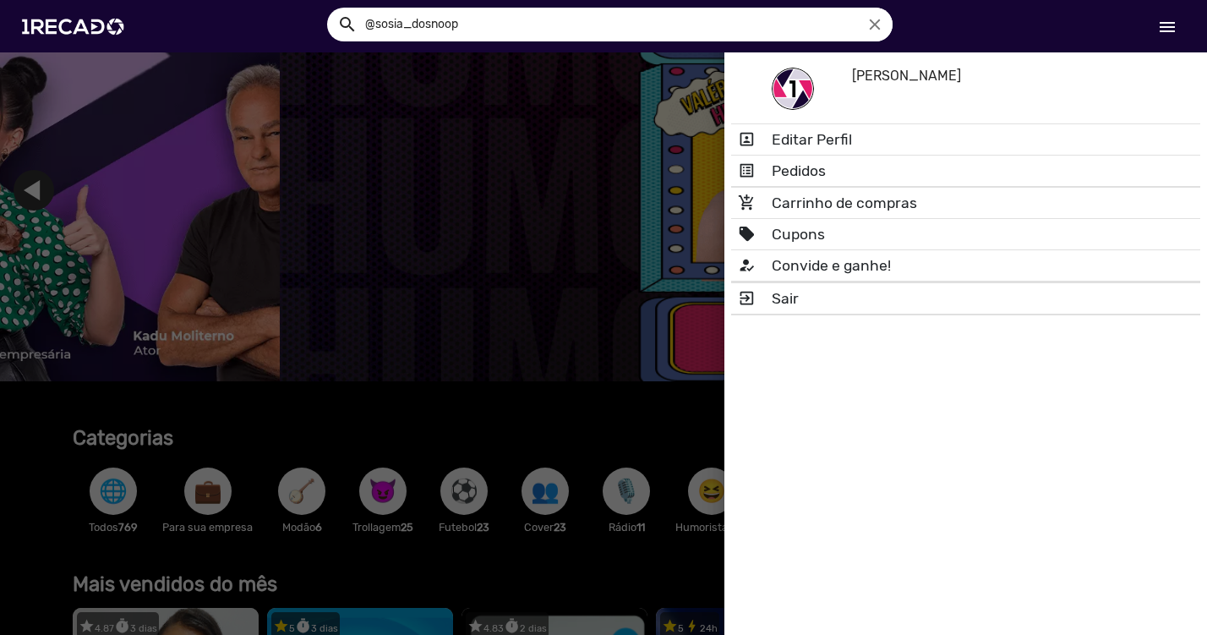
scroll to position [0, 3620]
